Goal: Transaction & Acquisition: Purchase product/service

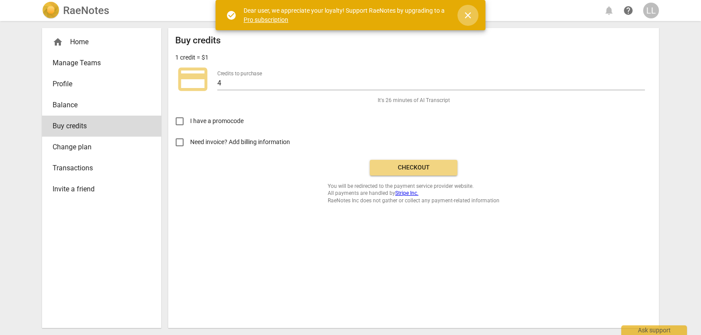
click at [469, 18] on span "close" at bounding box center [468, 15] width 11 height 11
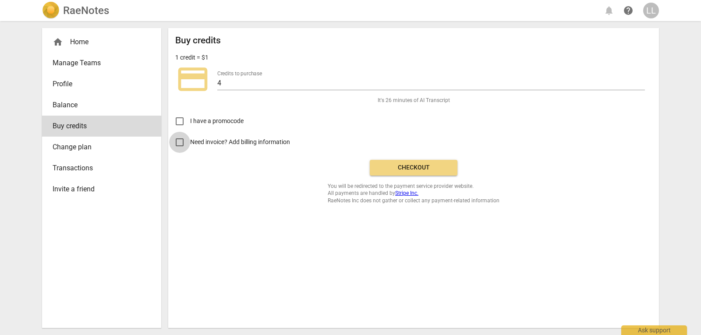
click at [183, 142] on input "Need invoice? Add billing information" at bounding box center [179, 142] width 21 height 21
checkbox input "true"
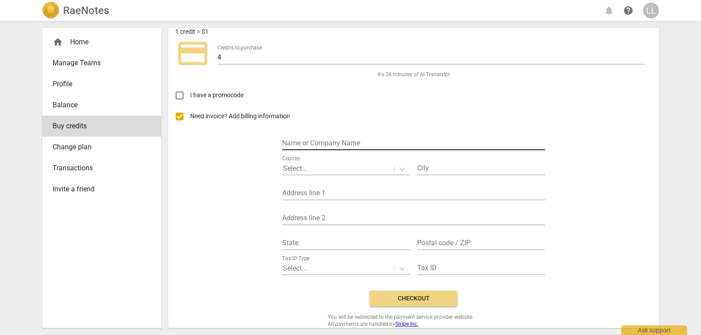
scroll to position [40, 0]
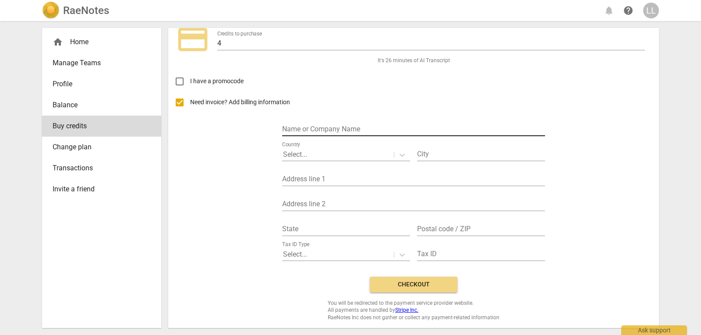
click at [345, 128] on input "text" at bounding box center [413, 130] width 263 height 13
type input "[PERSON_NAME]"
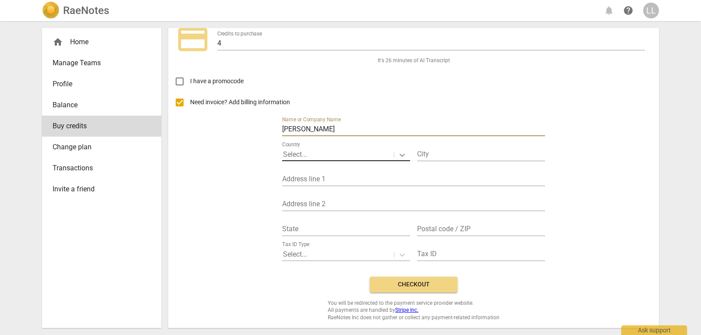
click at [398, 157] on icon at bounding box center [402, 155] width 9 height 9
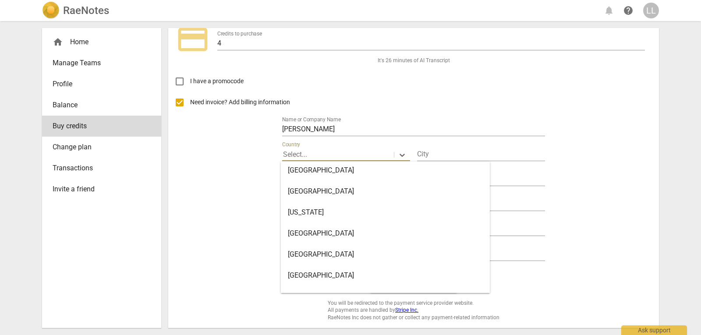
scroll to position [1884, 0]
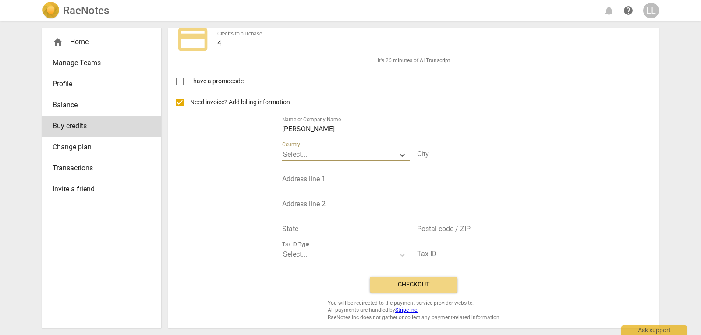
click at [331, 153] on div at bounding box center [338, 155] width 110 height 10
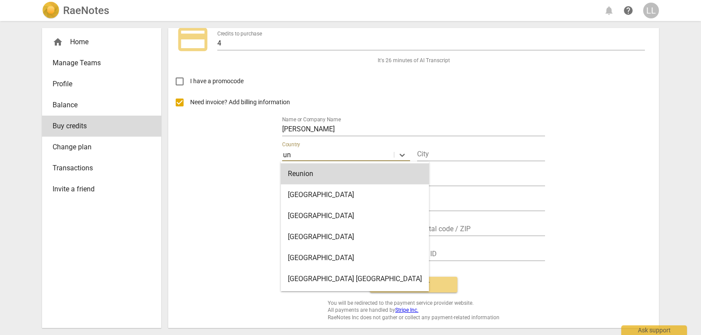
type input "uni"
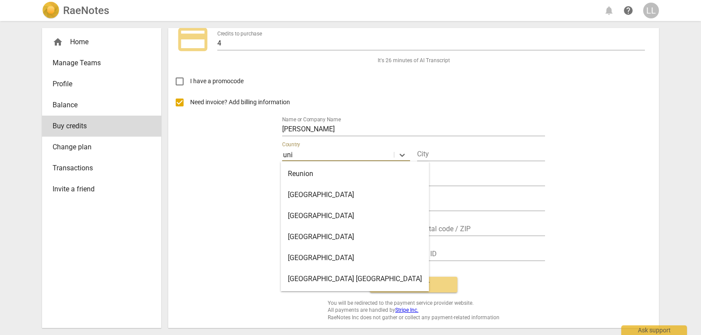
click at [299, 255] on div "United States" at bounding box center [355, 258] width 148 height 21
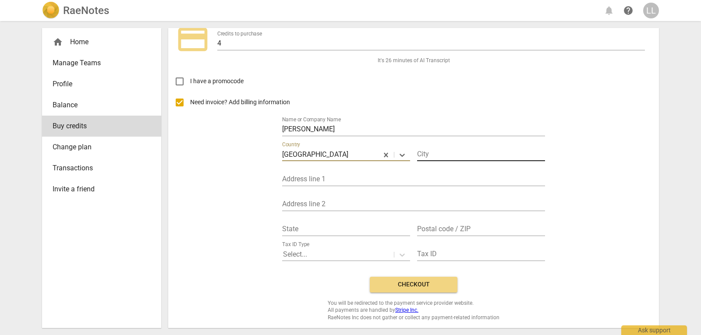
click at [442, 157] on input "text" at bounding box center [481, 155] width 128 height 13
type input "3"
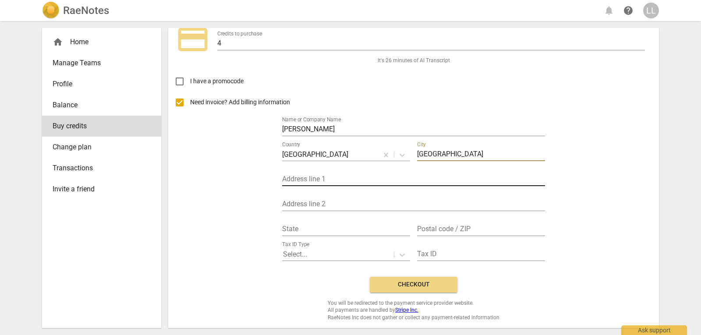
type input "Leesburg"
click at [367, 177] on input "text" at bounding box center [413, 180] width 263 height 13
type input "167 Creekridge DR"
click at [320, 225] on input "text" at bounding box center [346, 229] width 128 height 13
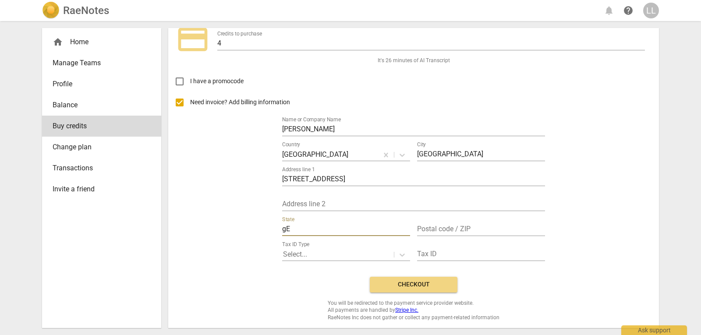
type input "g"
type input "Georgia"
click at [444, 230] on input "text" at bounding box center [481, 229] width 128 height 13
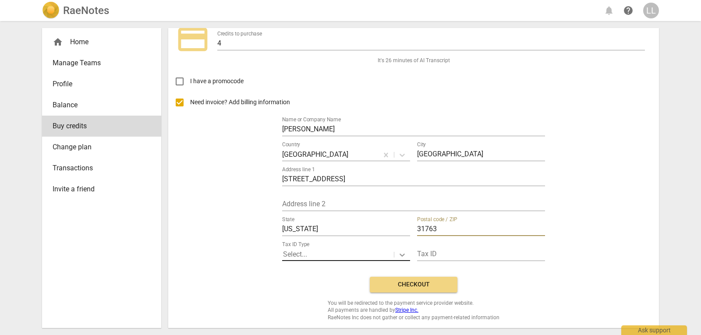
type input "31763"
click at [406, 255] on div at bounding box center [402, 254] width 16 height 13
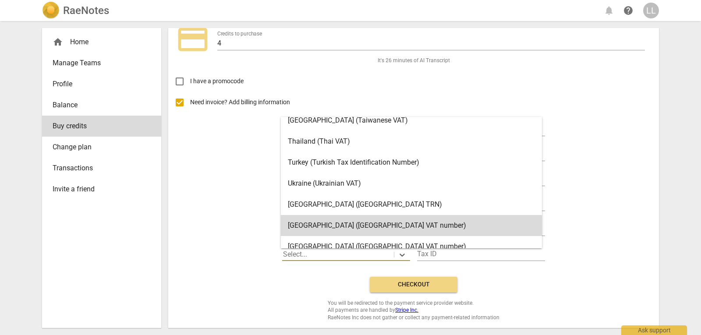
scroll to position [1756, 0]
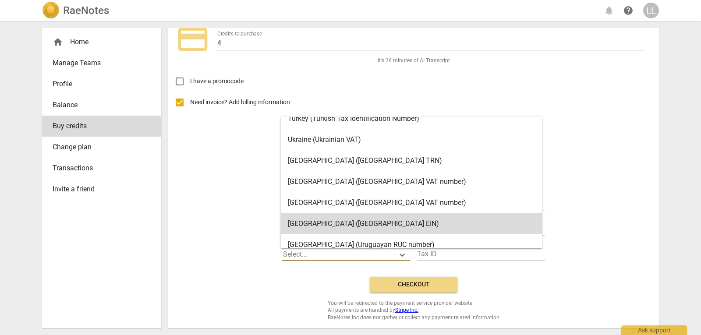
click at [213, 251] on div "Need invoice? Add billing information Name or Company Name Latashi Laster Count…" at bounding box center [413, 181] width 477 height 178
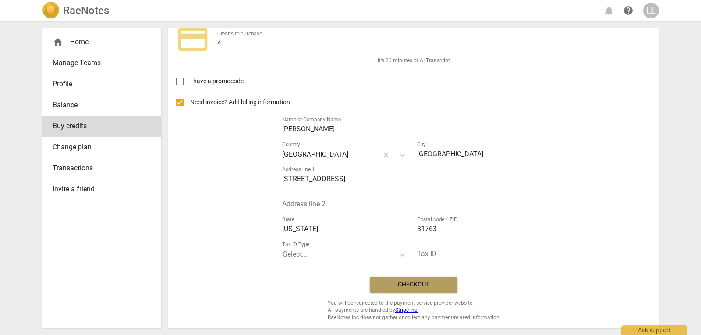
click at [424, 280] on span "Checkout" at bounding box center [414, 284] width 74 height 9
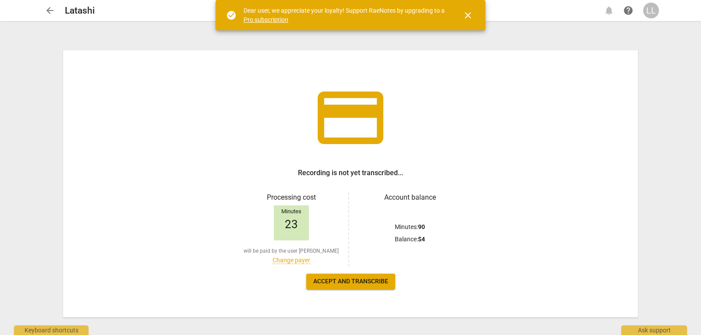
click at [347, 280] on span "Accept and transcribe" at bounding box center [350, 281] width 75 height 9
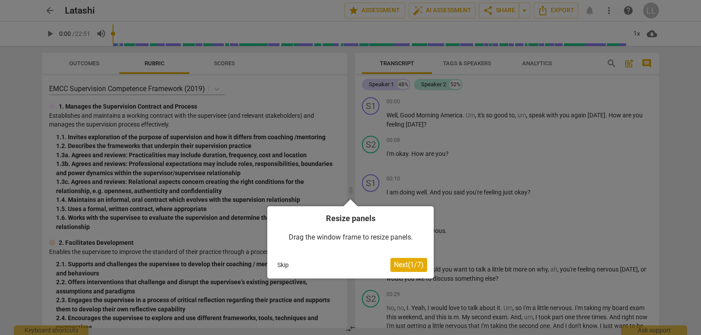
click at [398, 262] on span "Next ( 1 / 7 )" at bounding box center [409, 265] width 30 height 8
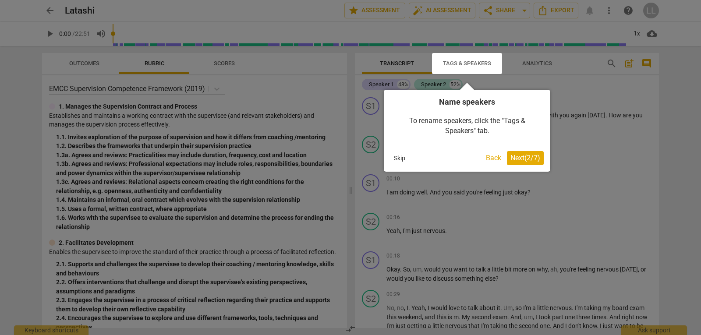
click at [518, 161] on span "Next ( 2 / 7 )" at bounding box center [526, 158] width 30 height 8
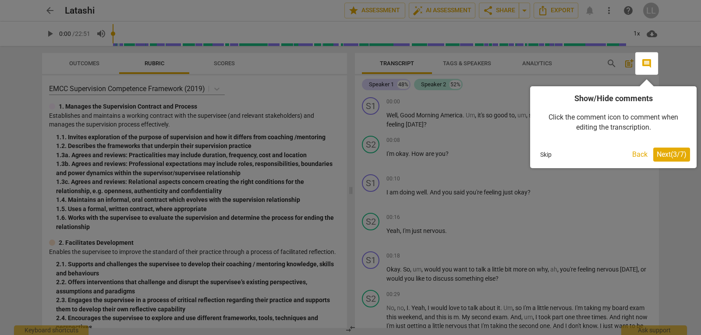
click at [654, 158] on button "Next ( 3 / 7 )" at bounding box center [671, 155] width 37 height 14
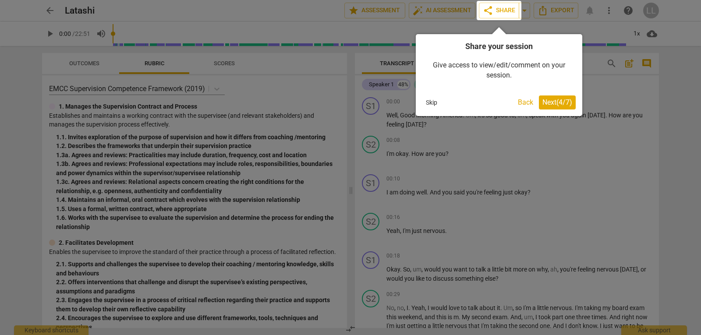
click at [562, 104] on span "Next ( 4 / 7 )" at bounding box center [558, 102] width 30 height 8
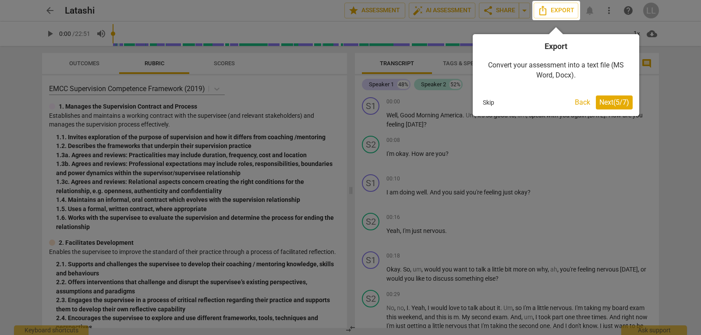
click at [619, 111] on div "Export Convert your assessment into a text file (MS Word, Docx). Skip Back Next…" at bounding box center [556, 75] width 167 height 82
click at [621, 109] on button "Next ( 5 / 7 )" at bounding box center [614, 103] width 37 height 14
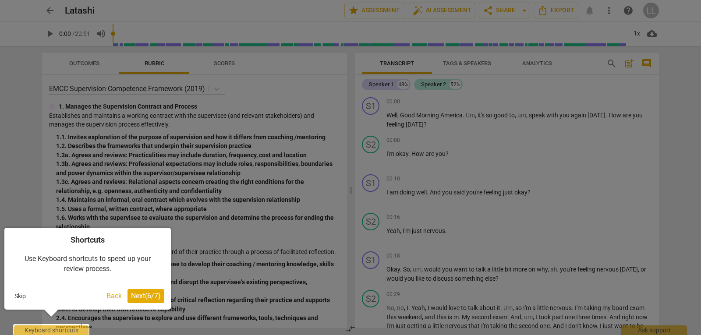
click at [154, 303] on button "Next ( 6 / 7 )" at bounding box center [146, 296] width 37 height 14
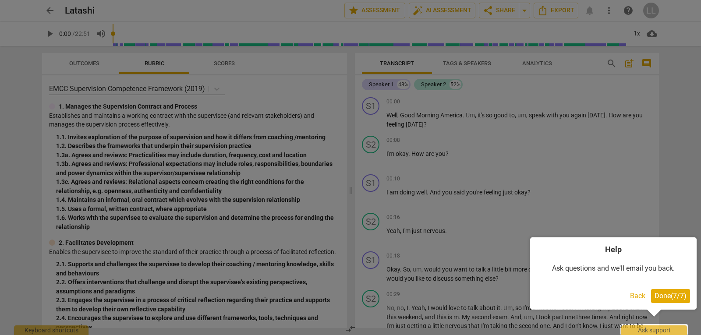
click at [668, 293] on span "Done ( 7 / 7 )" at bounding box center [671, 296] width 32 height 8
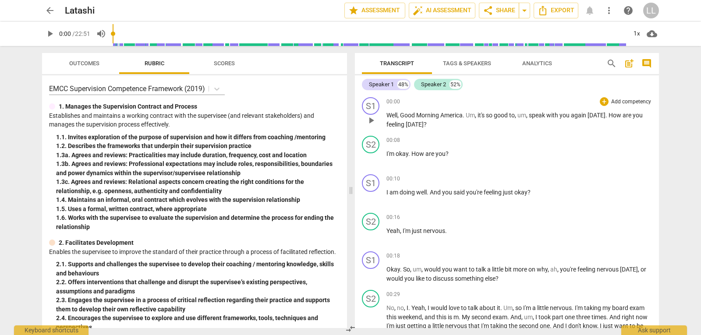
click at [461, 115] on span "America" at bounding box center [451, 115] width 22 height 7
click at [464, 114] on span "." at bounding box center [464, 115] width 3 height 7
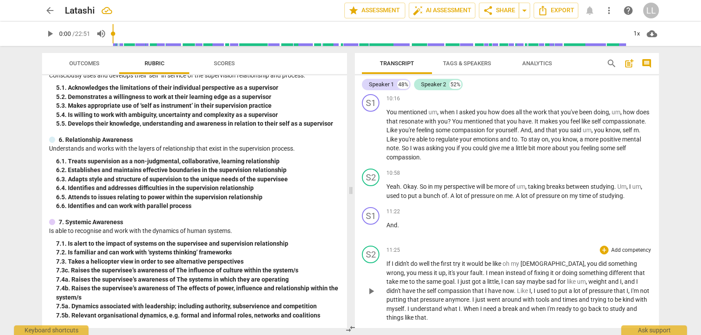
scroll to position [1447, 0]
click at [535, 70] on button "Analytics" at bounding box center [537, 63] width 70 height 21
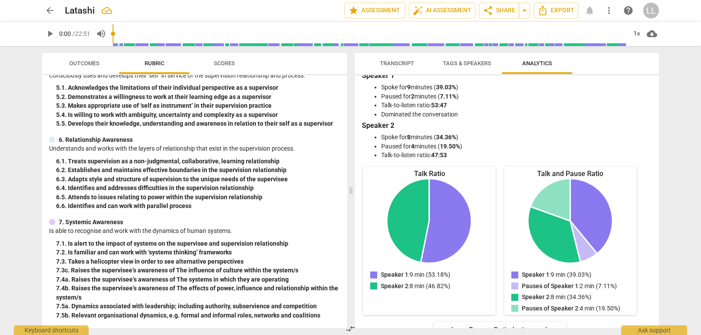
scroll to position [0, 0]
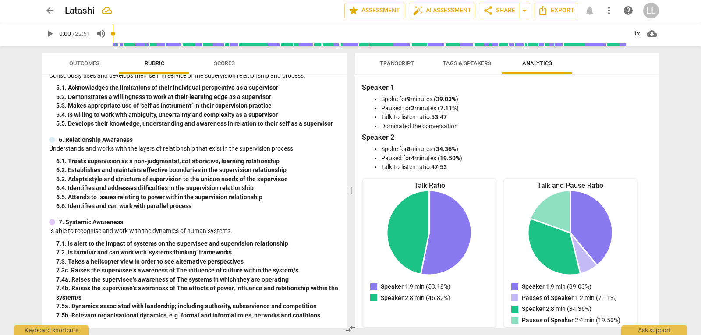
click at [471, 70] on button "Tags & Speakers" at bounding box center [467, 63] width 70 height 21
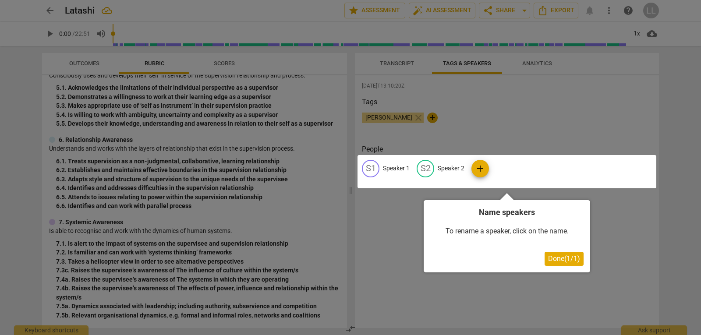
click at [410, 68] on div at bounding box center [350, 167] width 701 height 335
click at [395, 63] on div at bounding box center [350, 167] width 701 height 335
click at [480, 169] on div at bounding box center [507, 171] width 299 height 33
click at [550, 259] on span "Done ( 1 / 1 )" at bounding box center [564, 259] width 32 height 8
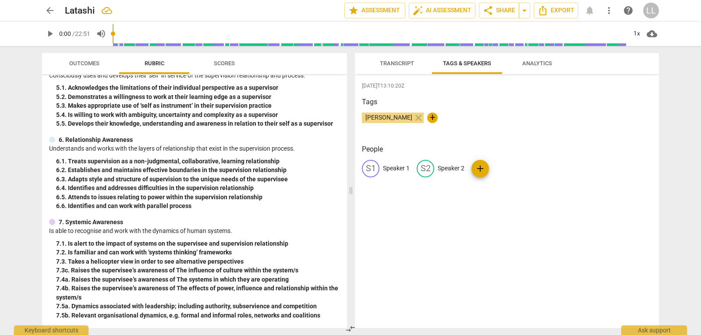
click at [482, 174] on button "add" at bounding box center [481, 169] width 18 height 18
click at [398, 169] on p "Speaker 1" at bounding box center [396, 168] width 27 height 9
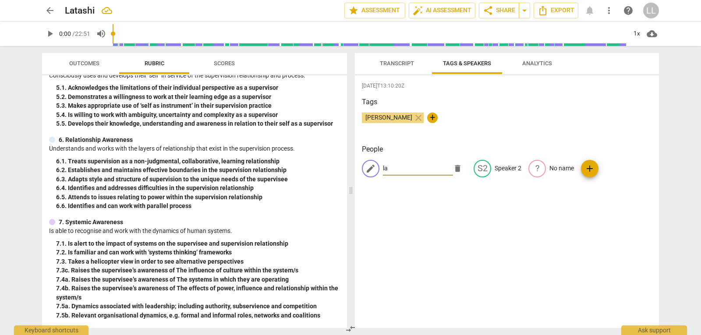
type input "l"
type input "Latashi"
click at [514, 165] on p "Speaker 2" at bounding box center [508, 168] width 27 height 9
type input "Mirelka"
click at [467, 199] on div "[DATE]T13:10:20Z Tags [PERSON_NAME] close + People L Latashi edit Mirelka delet…" at bounding box center [507, 201] width 304 height 253
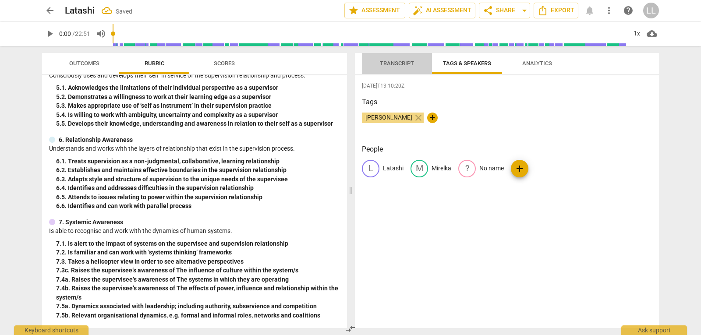
click at [401, 68] on span "Transcript" at bounding box center [396, 64] width 55 height 12
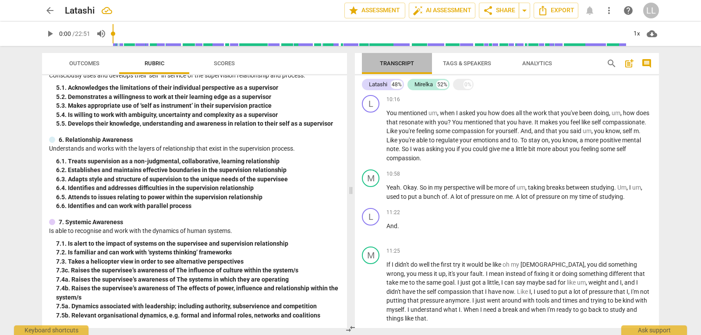
click at [406, 59] on span "Transcript" at bounding box center [396, 64] width 55 height 12
click at [459, 58] on span "Tags & Speakers" at bounding box center [467, 64] width 69 height 12
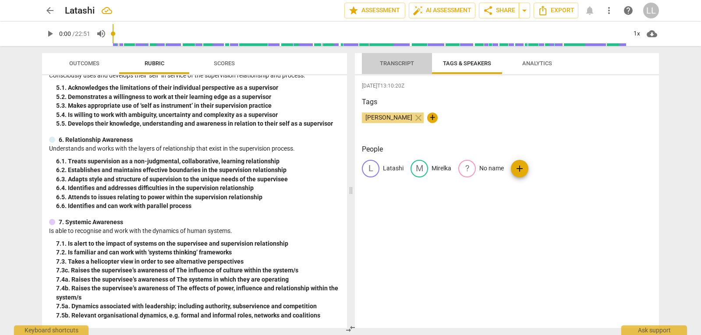
click at [394, 66] on span "Transcript" at bounding box center [397, 63] width 34 height 7
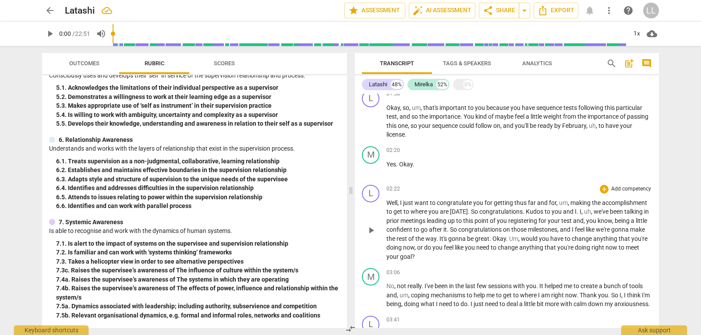
scroll to position [482, 0]
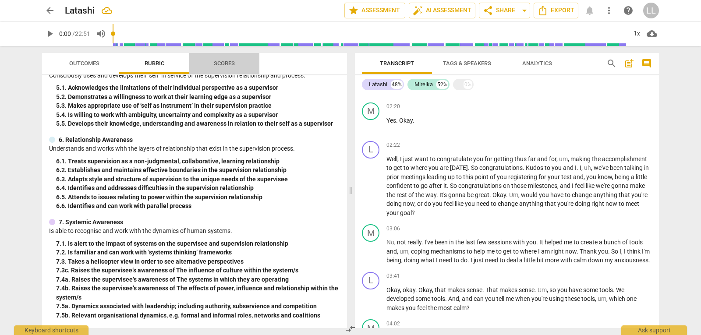
click at [216, 65] on span "Scores" at bounding box center [224, 63] width 21 height 7
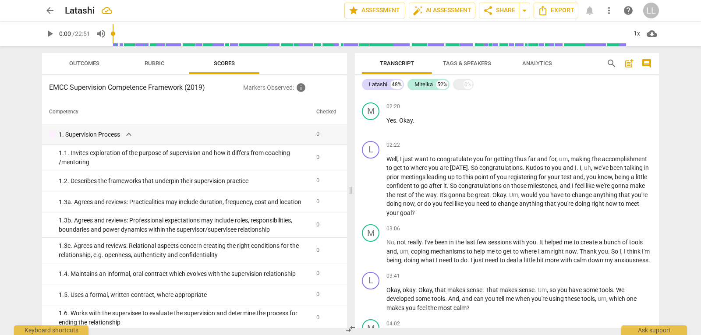
scroll to position [0, 0]
click at [101, 67] on span "Outcomes" at bounding box center [84, 64] width 51 height 12
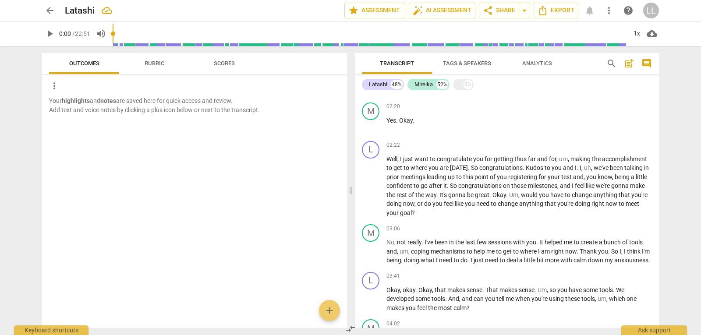
click at [163, 64] on span "Rubric" at bounding box center [155, 63] width 20 height 7
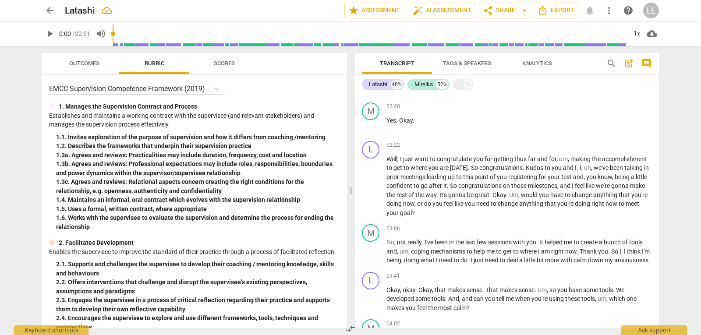
click at [211, 64] on span "Scores" at bounding box center [224, 64] width 42 height 12
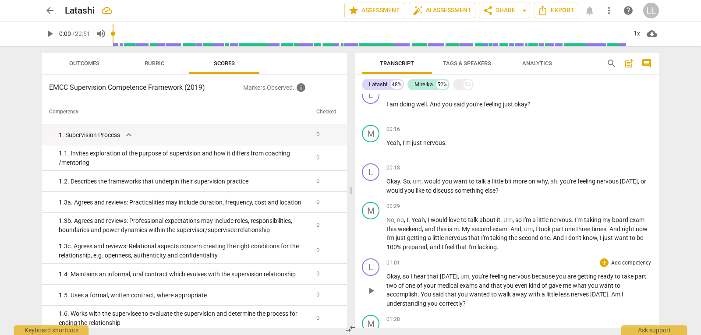
scroll to position [88, 0]
click at [471, 85] on div "0%" at bounding box center [468, 84] width 9 height 9
click at [480, 65] on span "Tags & Speakers" at bounding box center [467, 63] width 48 height 7
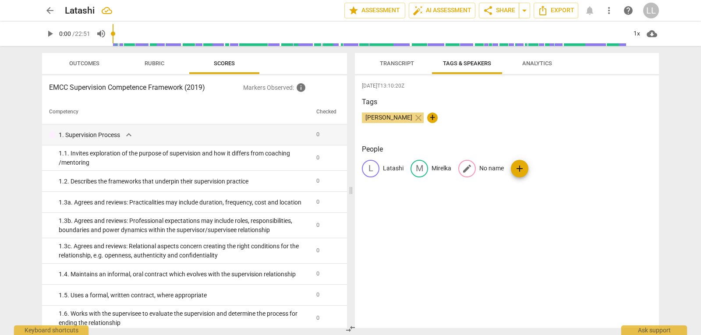
click at [467, 172] on span "edit" at bounding box center [467, 168] width 11 height 11
click at [551, 168] on span "delete" at bounding box center [554, 168] width 9 height 9
click at [527, 71] on button "Analytics" at bounding box center [537, 63] width 70 height 21
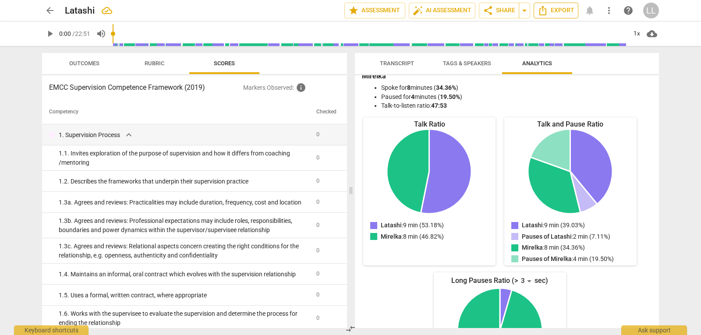
scroll to position [44, 0]
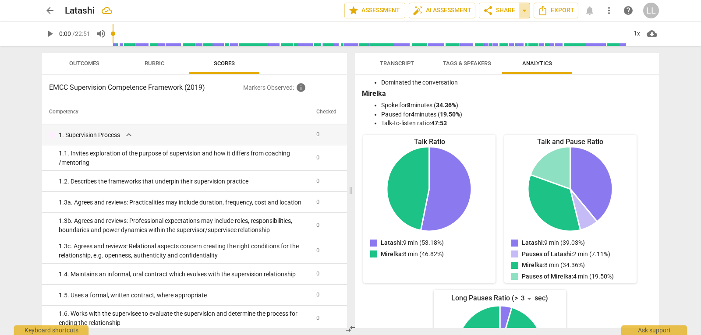
click at [521, 11] on span "arrow_drop_down" at bounding box center [524, 10] width 11 height 11
click at [502, 12] on span "share Share" at bounding box center [499, 10] width 32 height 11
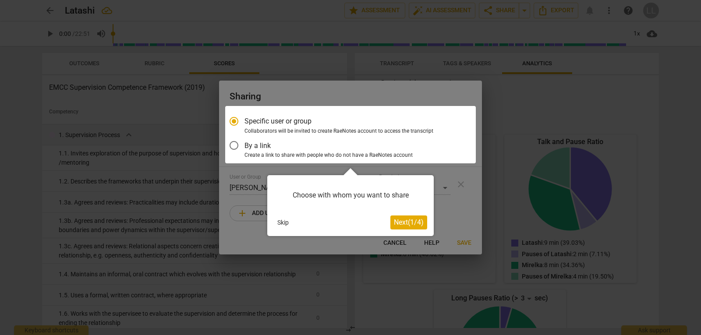
click at [408, 220] on span "Next ( 1 / 4 )" at bounding box center [409, 222] width 30 height 8
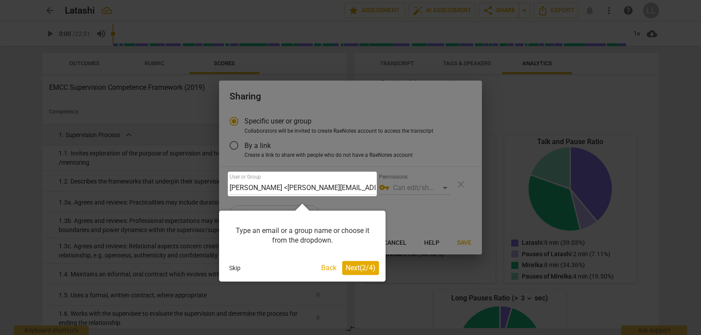
click at [356, 265] on span "Next ( 2 / 4 )" at bounding box center [361, 268] width 30 height 8
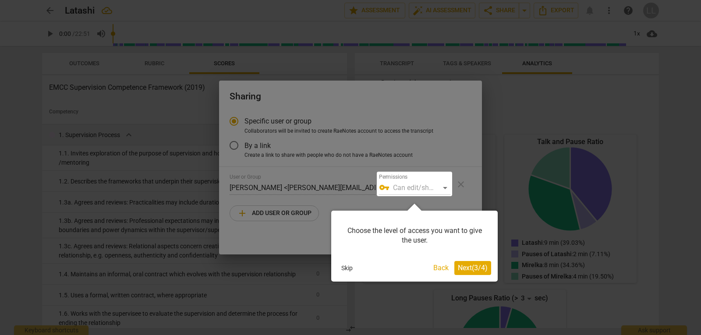
click at [446, 188] on div at bounding box center [414, 184] width 75 height 25
click at [477, 269] on span "Next ( 3 / 4 )" at bounding box center [473, 268] width 30 height 8
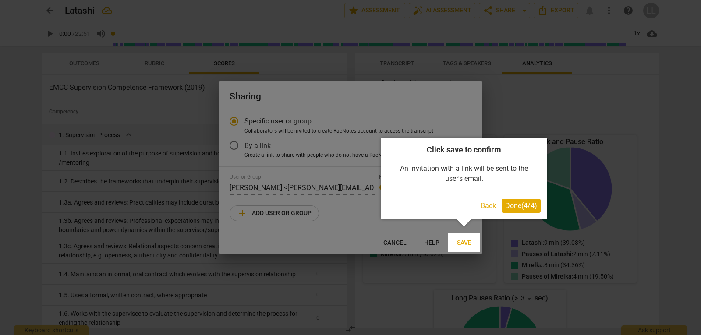
click at [514, 203] on span "Done ( 4 / 4 )" at bounding box center [521, 206] width 32 height 8
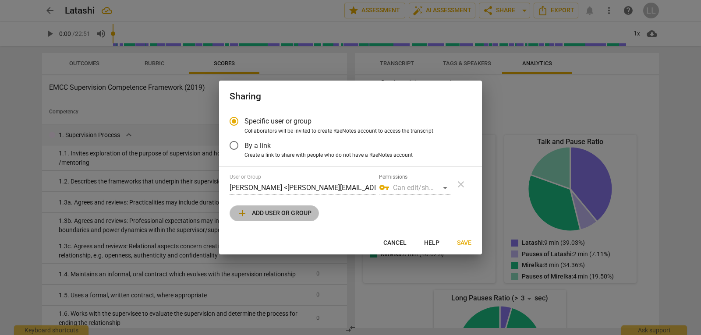
click at [284, 217] on span "add Add user or group" at bounding box center [274, 213] width 74 height 11
radio input "false"
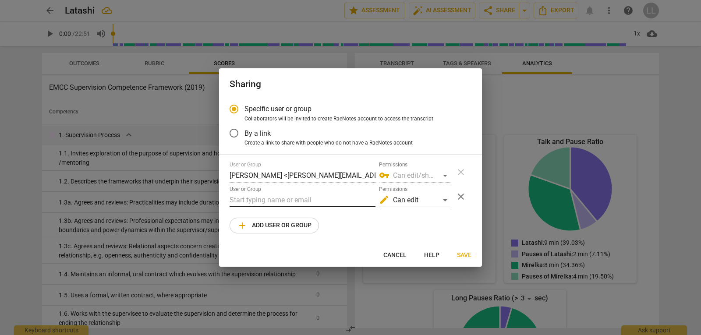
click at [279, 199] on input "text" at bounding box center [303, 200] width 146 height 14
click at [254, 200] on input "[PERSON_NAME]" at bounding box center [303, 200] width 146 height 14
type input "[PERSON_NAME][EMAIL_ADDRESS][DOMAIN_NAME]"
click at [345, 214] on div "User or Group [PERSON_NAME] <[PERSON_NAME][EMAIL_ADDRESS][PERSON_NAME][DOMAIN_N…" at bounding box center [351, 198] width 242 height 72
click at [459, 253] on span "Save" at bounding box center [464, 255] width 14 height 9
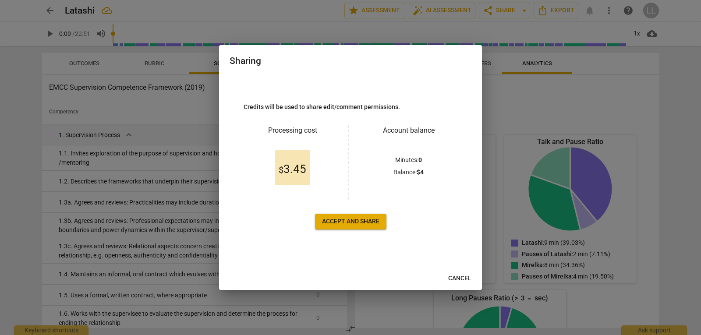
click at [446, 277] on button "Cancel" at bounding box center [459, 279] width 37 height 16
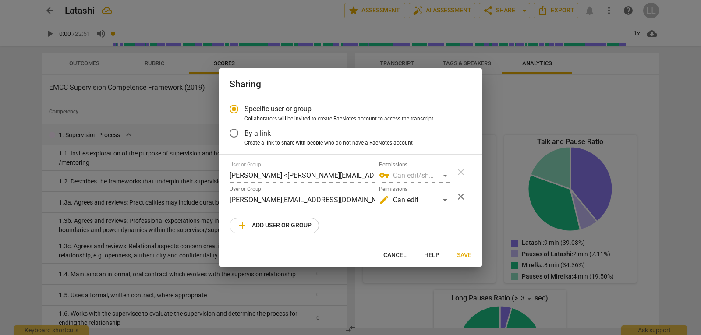
click at [238, 132] on input "By a link" at bounding box center [233, 133] width 21 height 21
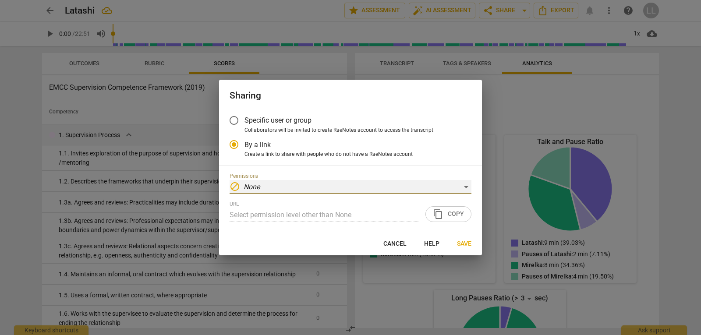
click at [465, 188] on div "block None" at bounding box center [351, 187] width 242 height 14
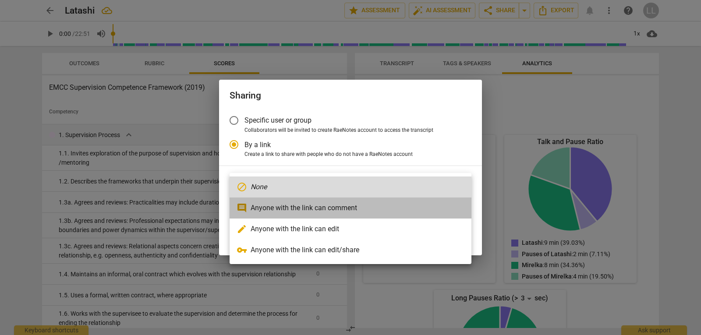
click at [400, 206] on li "comment Anyone with the link can comment" at bounding box center [351, 208] width 242 height 21
radio input "false"
type input "[URL][DOMAIN_NAME]"
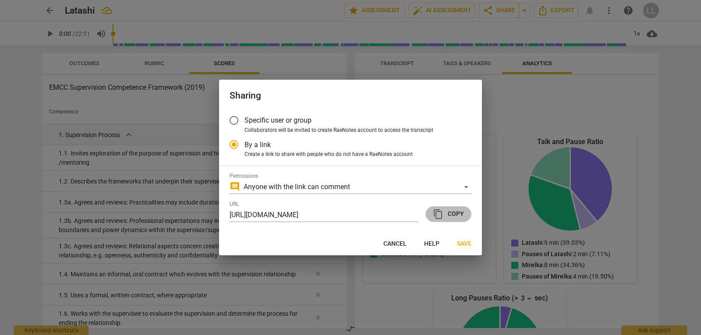
click at [438, 210] on span "content_copy" at bounding box center [438, 214] width 11 height 11
click at [407, 242] on button "Cancel" at bounding box center [394, 244] width 37 height 16
radio input "false"
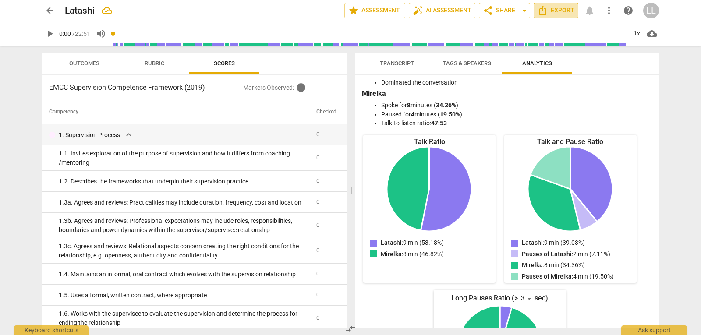
click at [550, 12] on span "Export" at bounding box center [556, 10] width 37 height 11
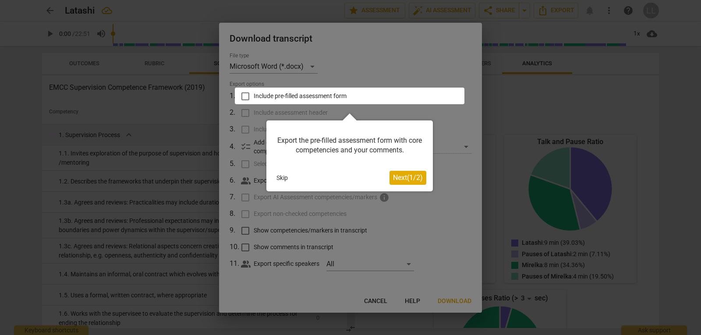
click at [405, 174] on span "Next ( 1 / 2 )" at bounding box center [408, 178] width 30 height 8
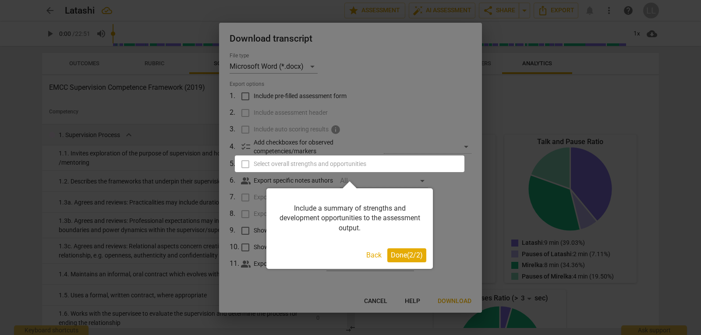
click at [408, 253] on span "Done ( 2 / 2 )" at bounding box center [407, 255] width 32 height 8
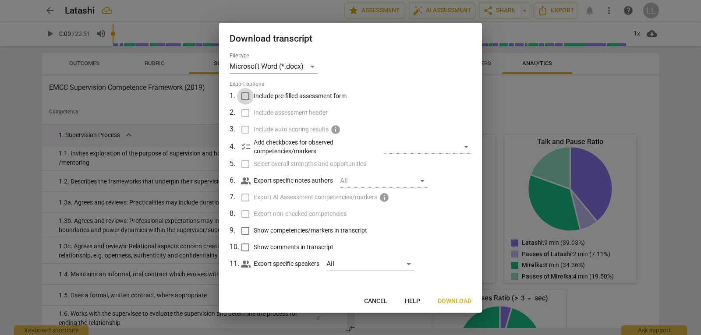
click at [241, 97] on input "Include pre-filled assessment form" at bounding box center [245, 96] width 17 height 17
checkbox input "true"
click at [249, 111] on input "Include assessment header" at bounding box center [245, 113] width 17 height 17
checkbox input "true"
click at [249, 164] on input "Select overall strengths and opportunities" at bounding box center [245, 164] width 17 height 17
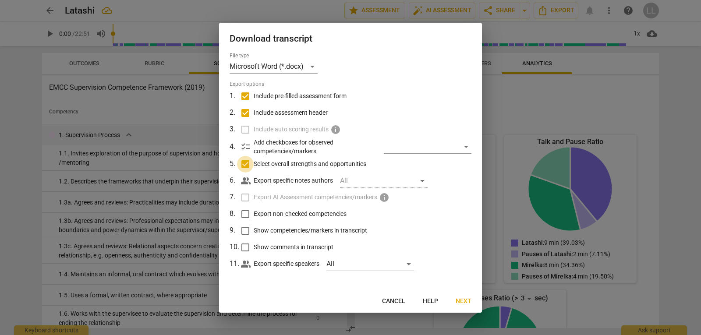
click at [248, 163] on input "Select overall strengths and opportunities" at bounding box center [245, 164] width 17 height 17
checkbox input "false"
click at [242, 230] on input "Show competencies/markers in transcript" at bounding box center [245, 231] width 17 height 17
checkbox input "true"
click at [453, 295] on button "Download" at bounding box center [455, 302] width 48 height 16
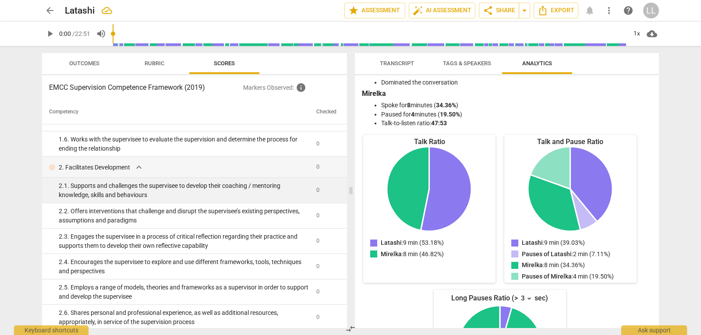
scroll to position [175, 0]
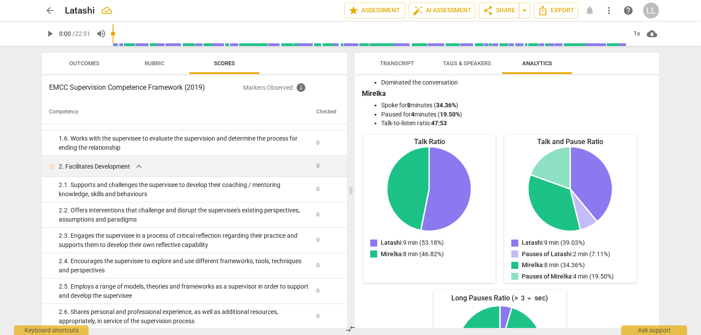
click at [143, 166] on span "expand_more" at bounding box center [139, 166] width 11 height 11
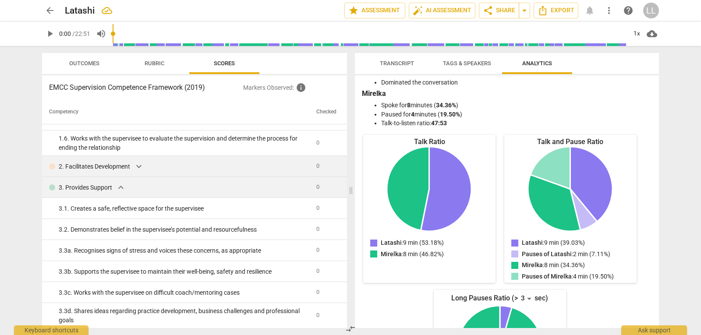
click at [126, 189] on div "3. Provides Support expand_more" at bounding box center [179, 187] width 260 height 11
click at [125, 188] on span "expand_more" at bounding box center [121, 187] width 11 height 11
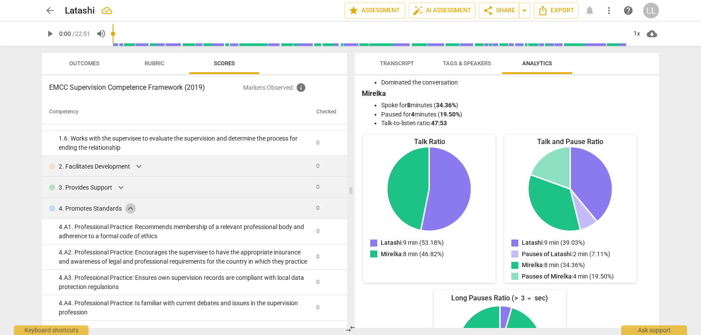
click at [125, 209] on span "expand_more" at bounding box center [130, 208] width 11 height 11
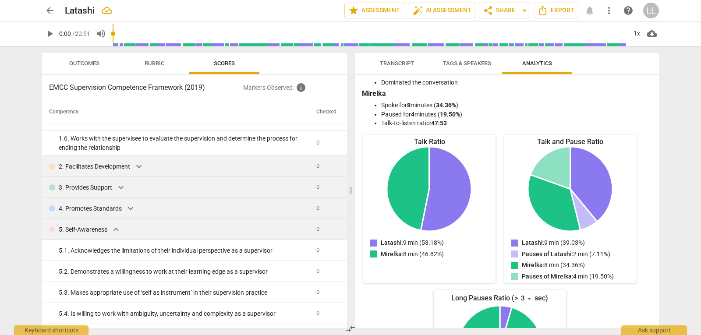
click at [118, 228] on span "expand_more" at bounding box center [116, 229] width 11 height 11
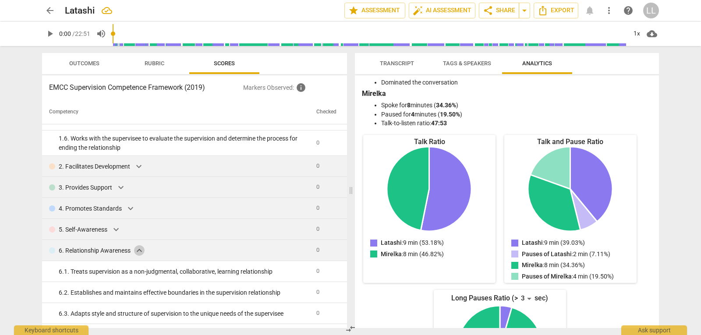
click at [140, 252] on span "expand_more" at bounding box center [139, 250] width 11 height 11
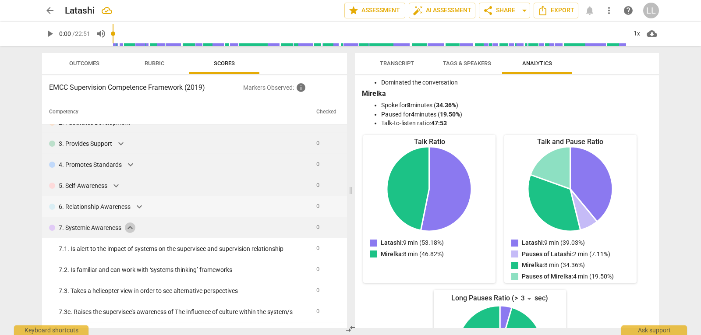
click at [126, 225] on span "expand_more" at bounding box center [130, 228] width 11 height 11
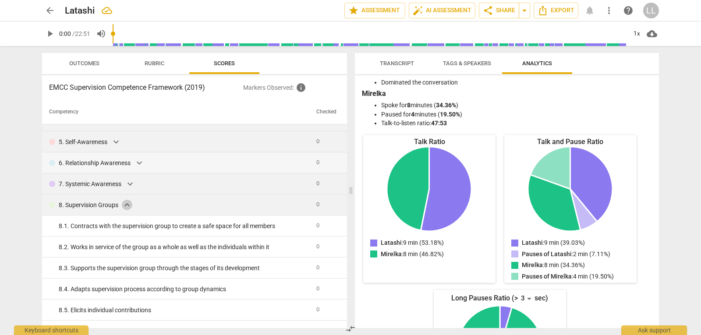
click at [124, 206] on span "expand_more" at bounding box center [127, 205] width 11 height 11
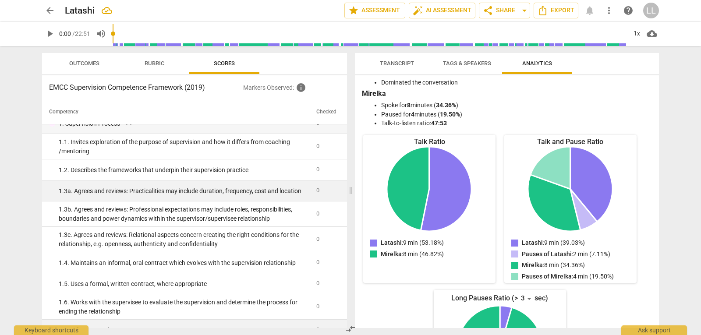
scroll to position [0, 0]
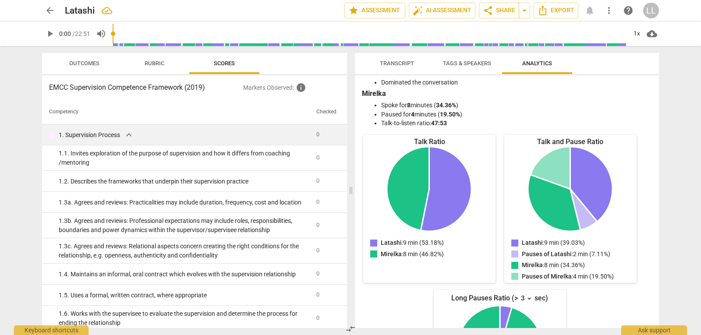
click at [124, 133] on span "expand_more" at bounding box center [129, 135] width 11 height 11
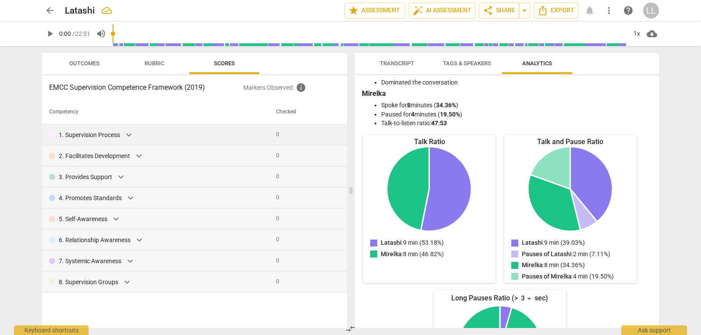
click at [413, 57] on button "Transcript" at bounding box center [397, 63] width 70 height 21
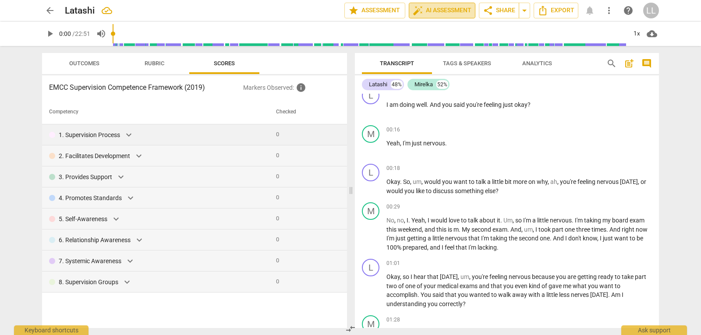
click at [429, 12] on span "auto_fix_high AI Assessment" at bounding box center [442, 10] width 59 height 11
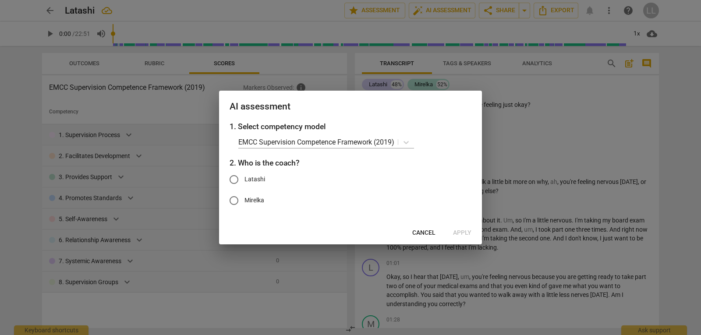
click at [234, 183] on input "Latashi" at bounding box center [233, 179] width 21 height 21
radio input "true"
click at [473, 233] on button "Apply" at bounding box center [462, 233] width 32 height 16
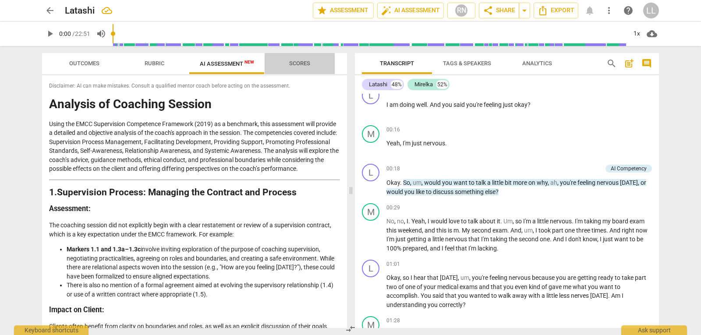
click at [292, 66] on span "Scores" at bounding box center [299, 63] width 21 height 7
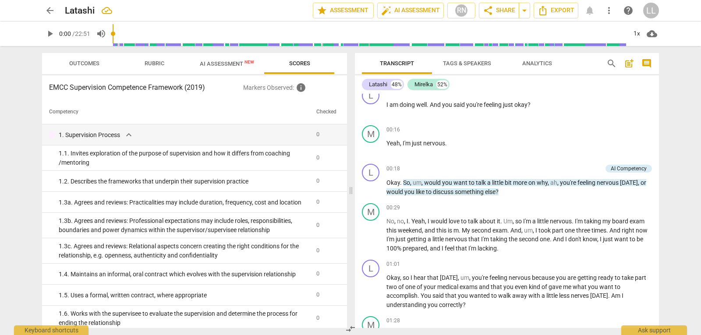
click at [240, 64] on span "AI Assessment New" at bounding box center [227, 63] width 54 height 7
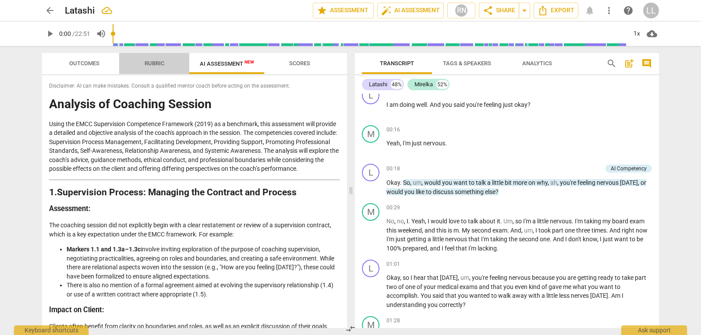
click at [150, 67] on span "Rubric" at bounding box center [154, 64] width 41 height 12
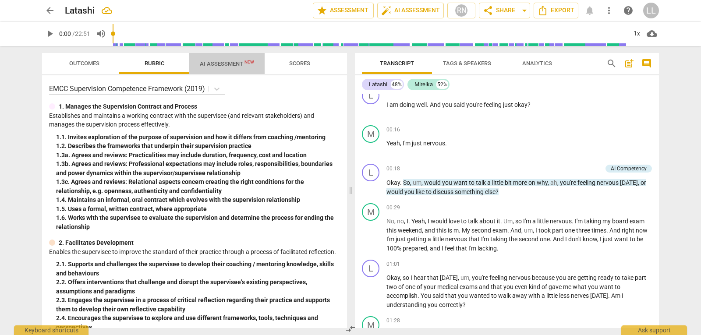
click at [217, 66] on span "AI Assessment New" at bounding box center [227, 63] width 54 height 7
